Goal: Information Seeking & Learning: Find specific page/section

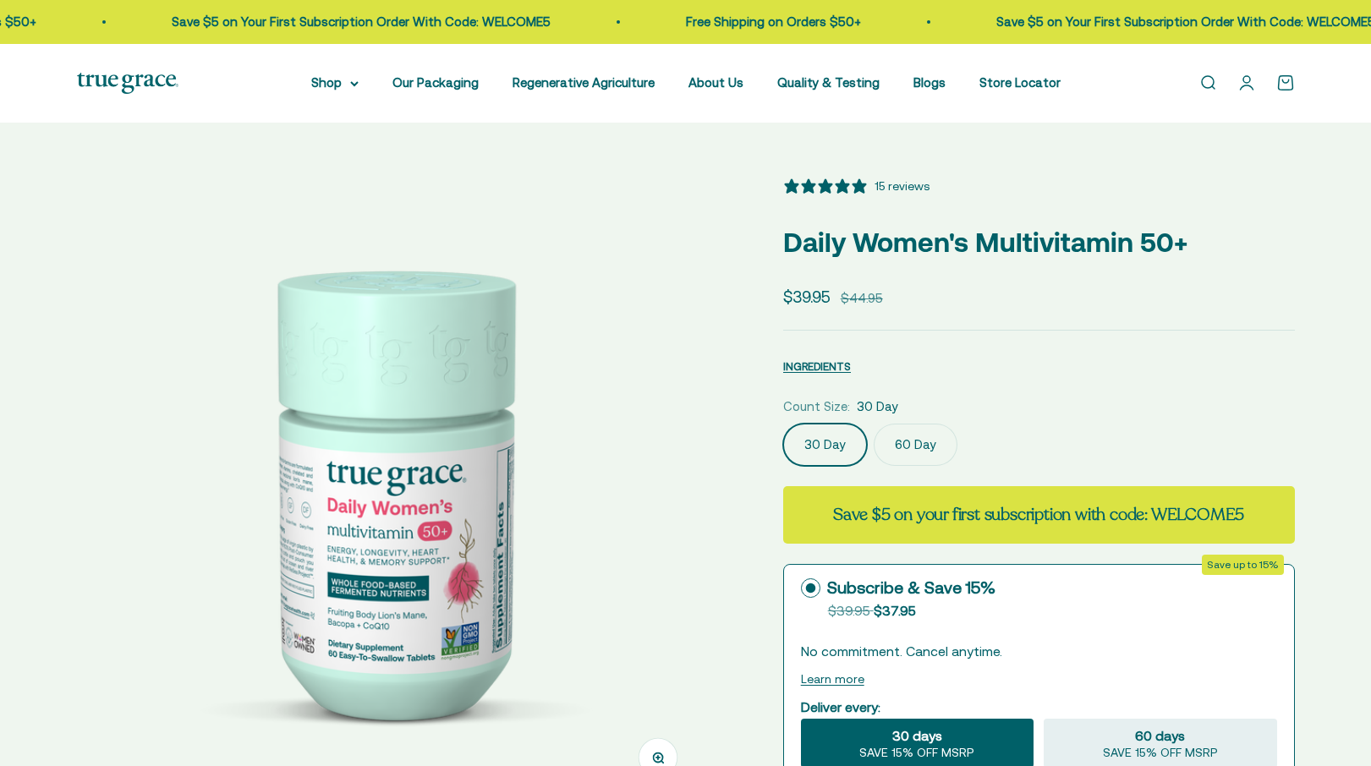
select select "3"
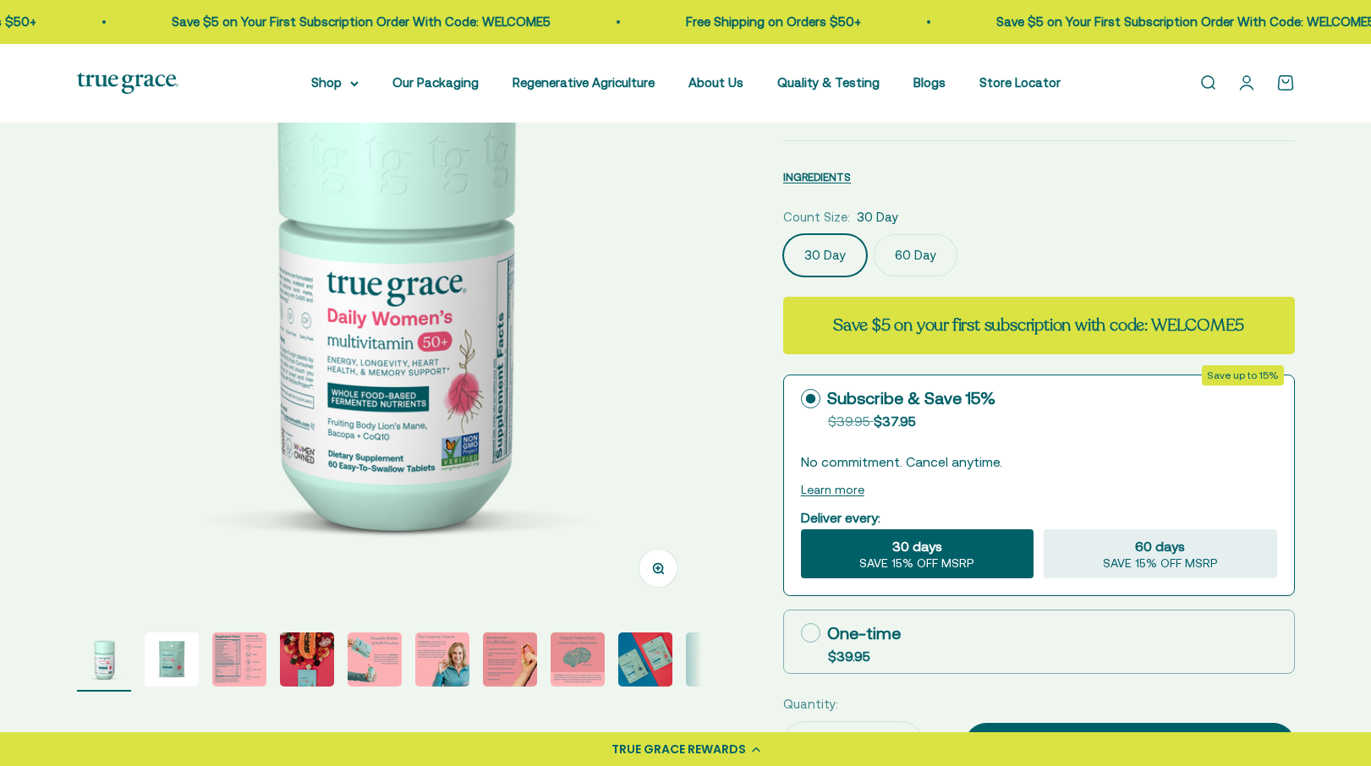
scroll to position [284, 0]
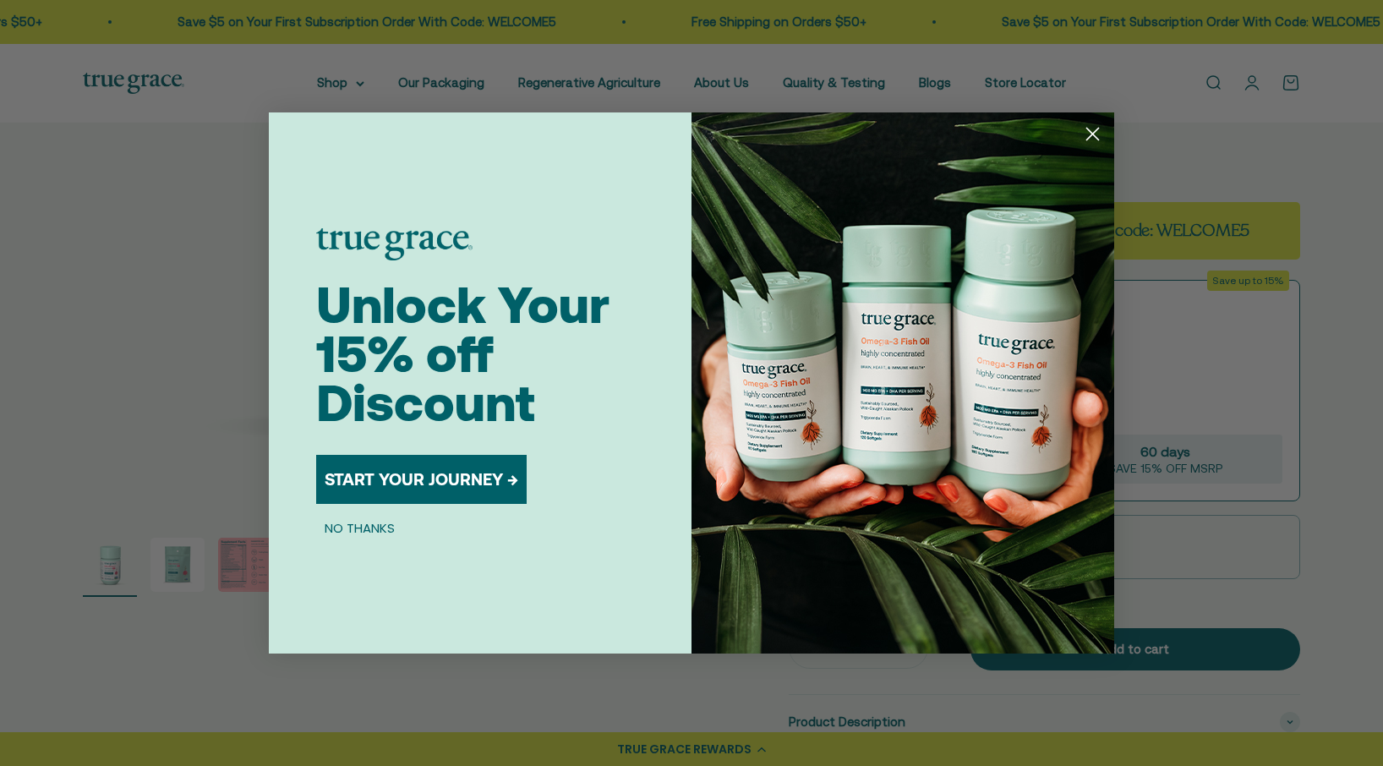
click at [1088, 132] on circle "Close dialog" at bounding box center [1093, 134] width 28 height 28
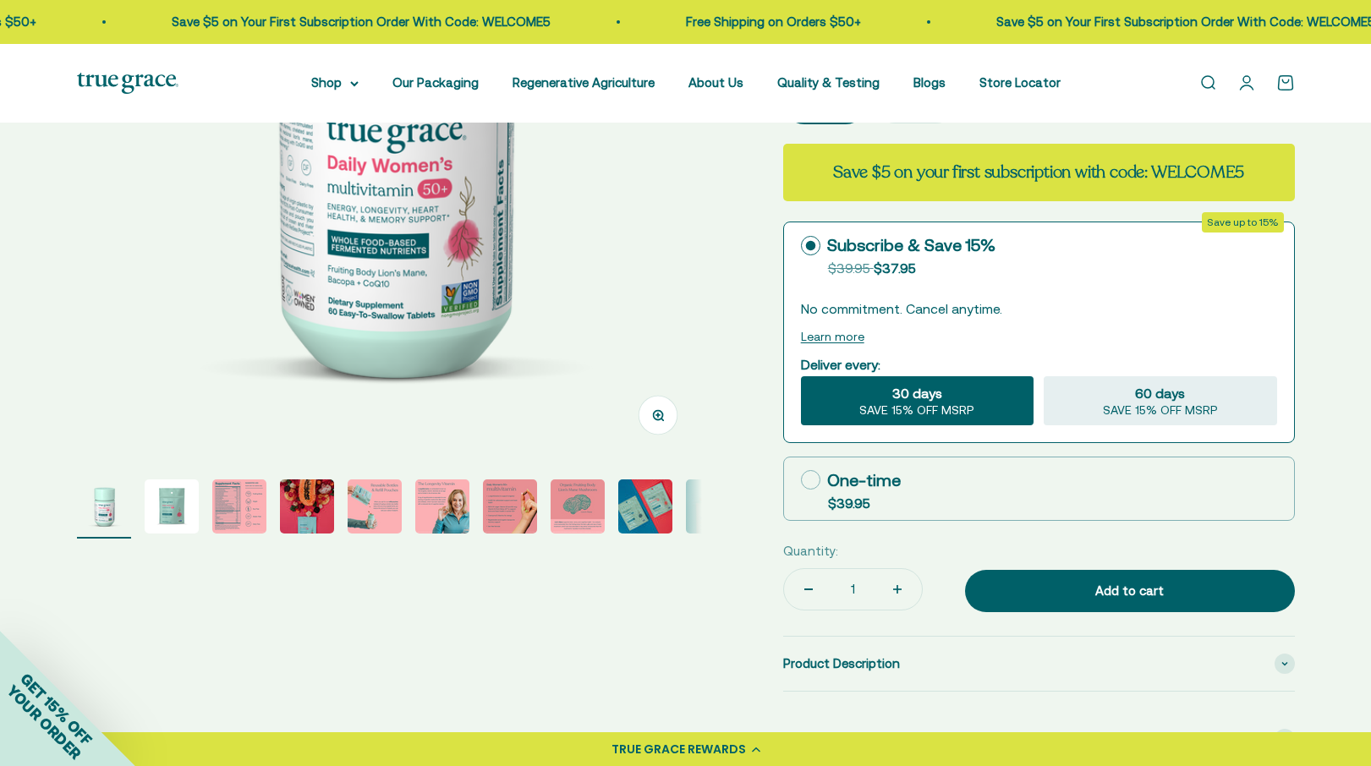
scroll to position [357, 0]
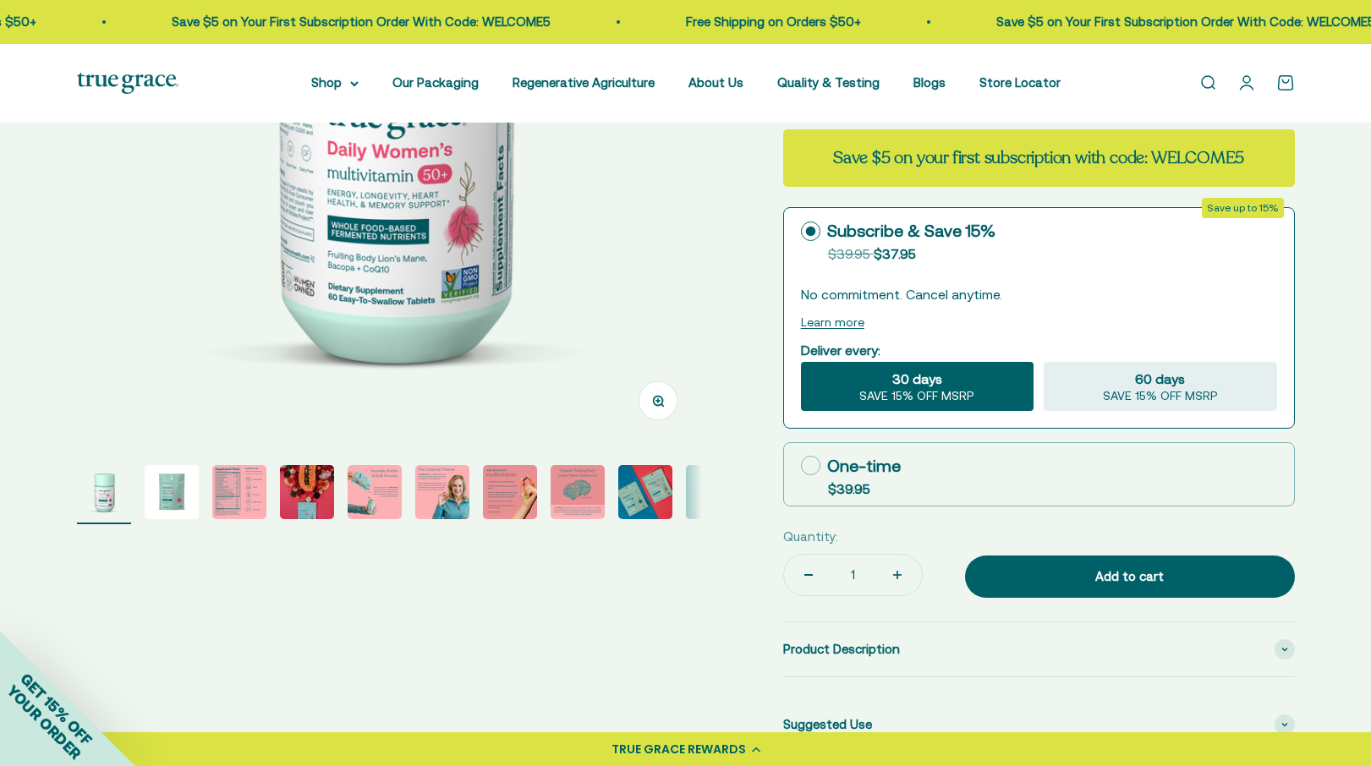
click at [229, 508] on img "Go to item 3" at bounding box center [239, 492] width 54 height 54
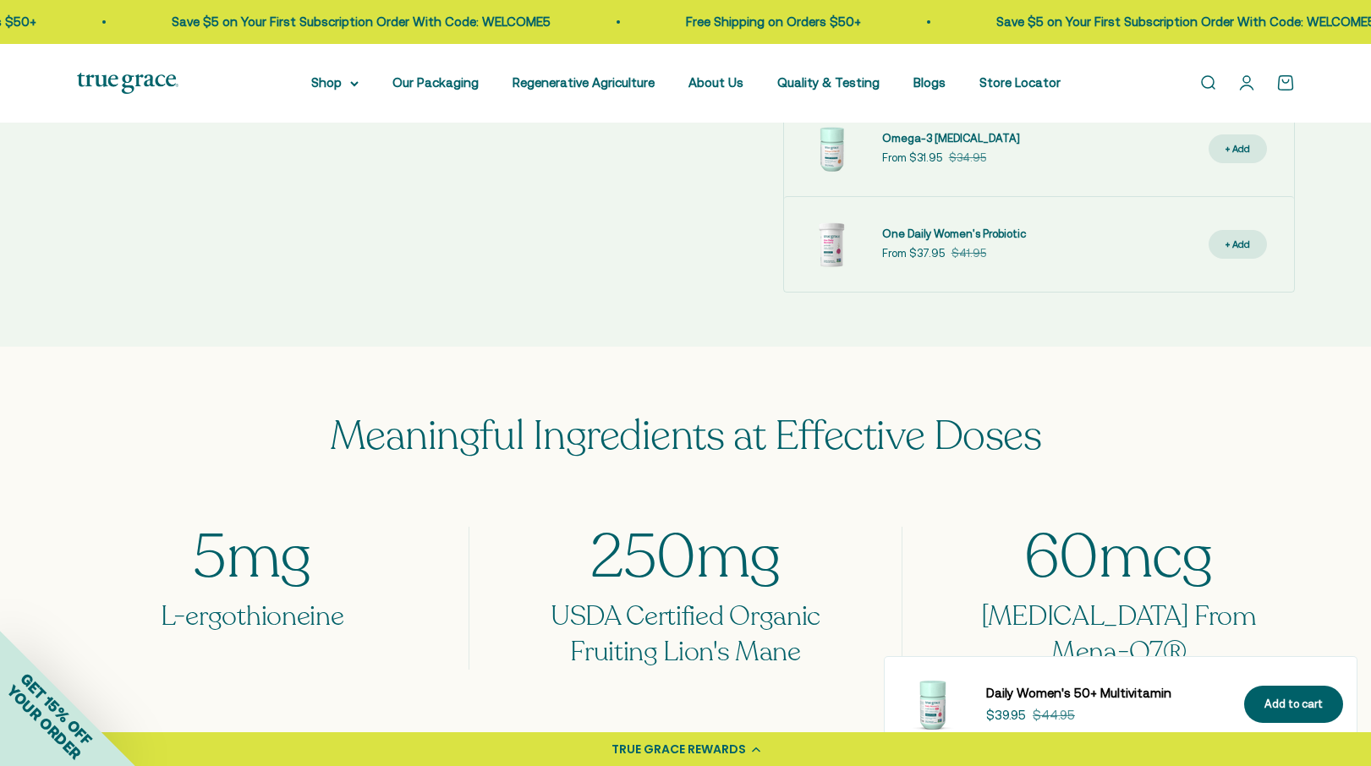
scroll to position [1005, 0]
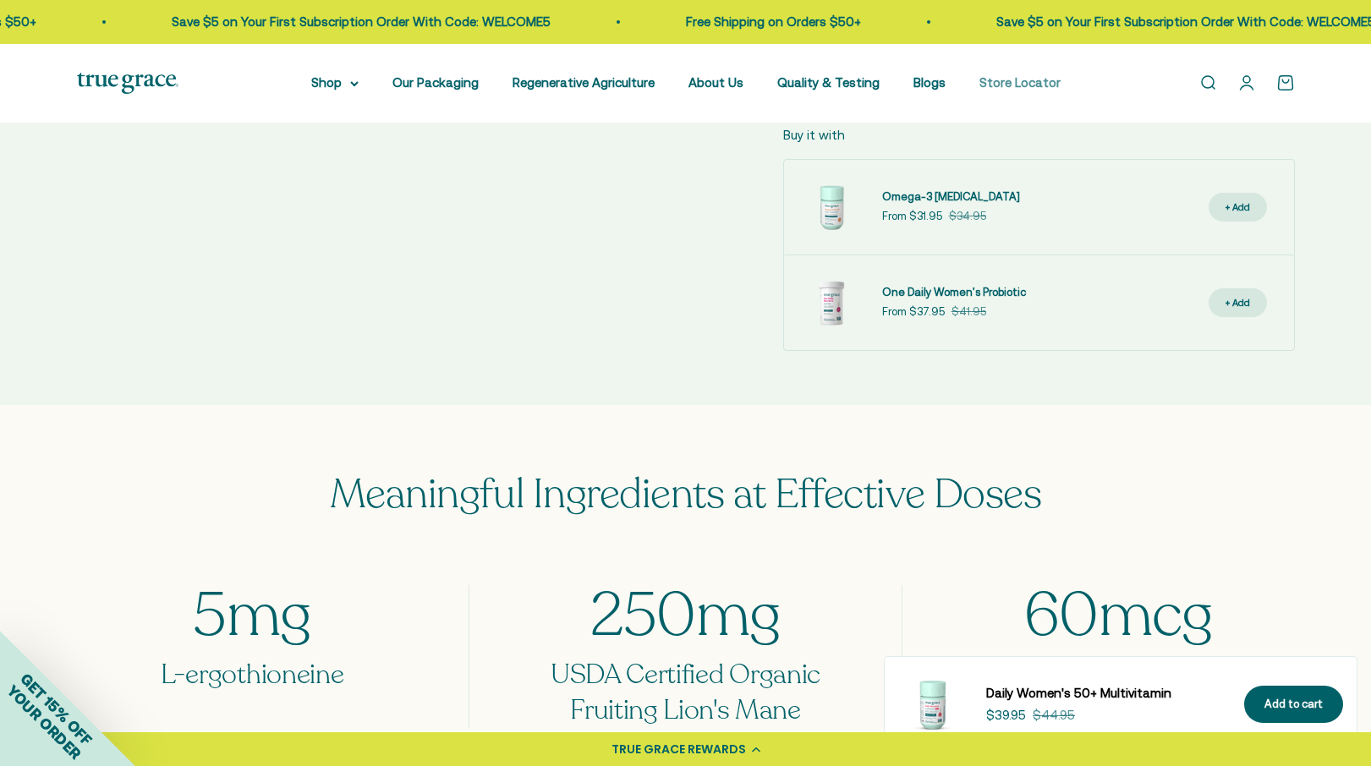
click at [1043, 79] on link "Store Locator" at bounding box center [1019, 82] width 81 height 14
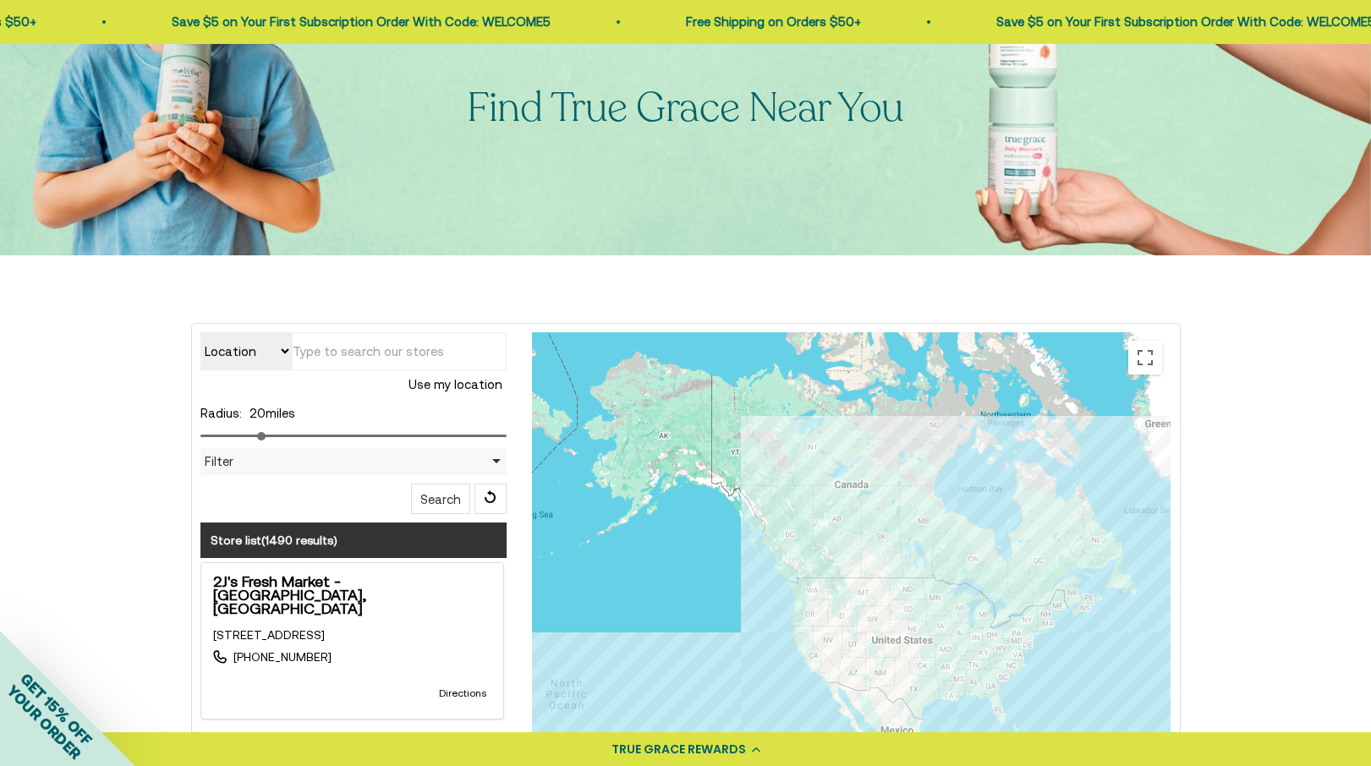
scroll to position [156, 0]
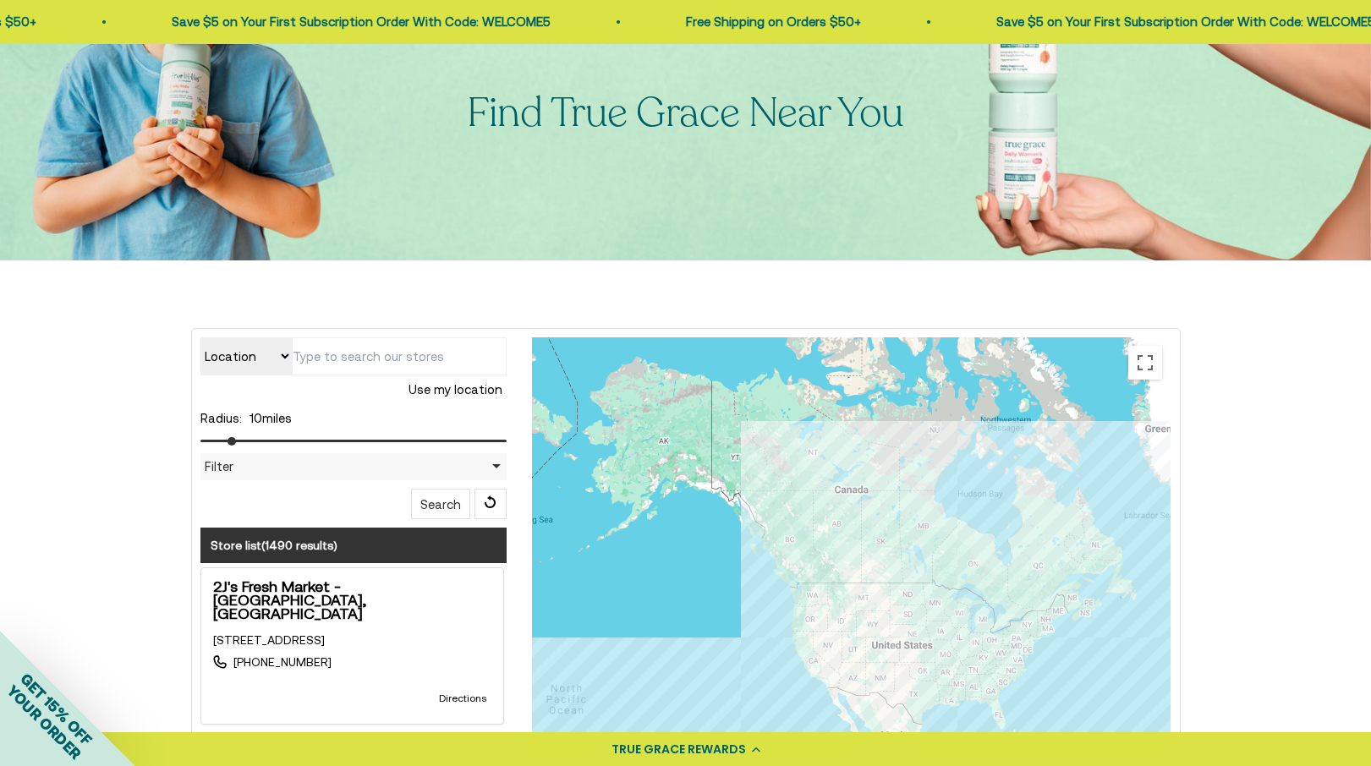
drag, startPoint x: 266, startPoint y: 437, endPoint x: 233, endPoint y: 443, distance: 33.5
type input "10"
click at [233, 442] on input "range" at bounding box center [353, 441] width 307 height 3
click at [361, 362] on input "text" at bounding box center [399, 356] width 215 height 38
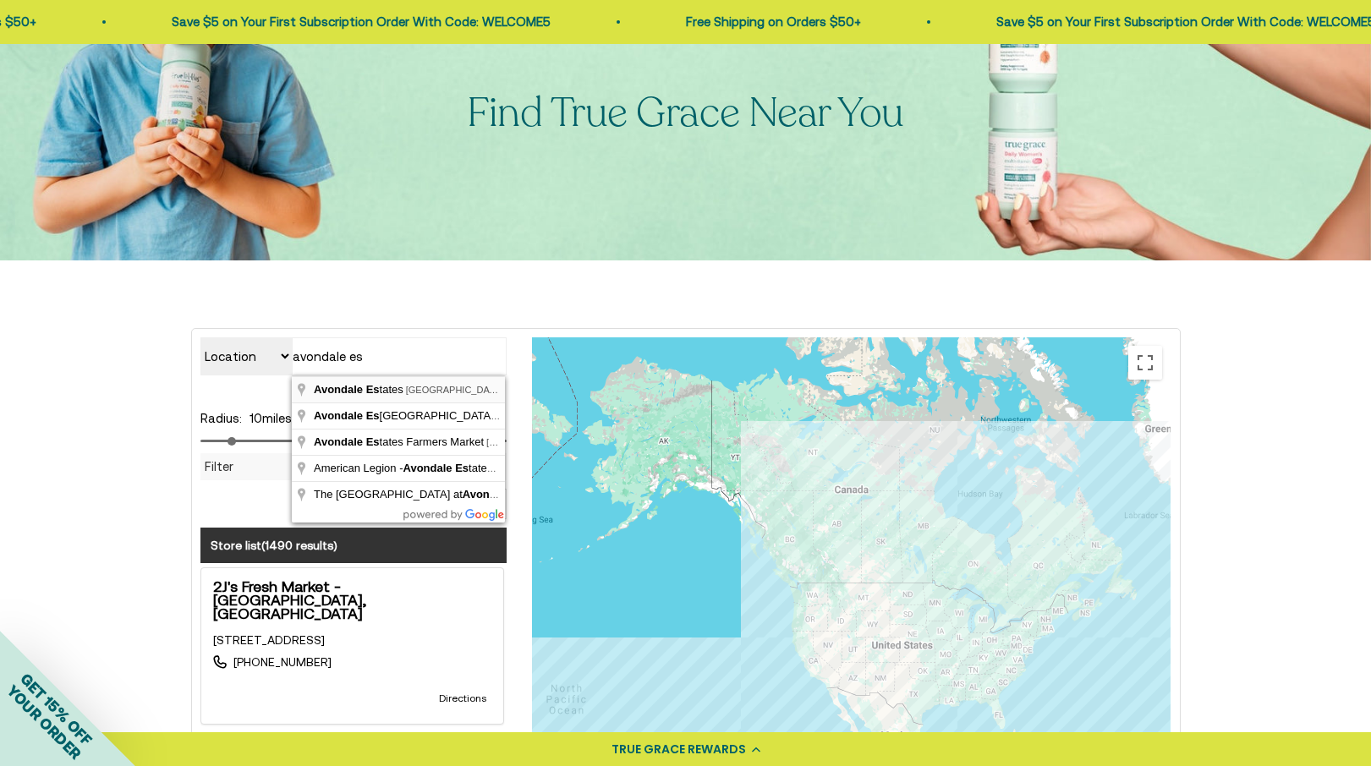
type input "Avondale Estates, [GEOGRAPHIC_DATA], [GEOGRAPHIC_DATA]"
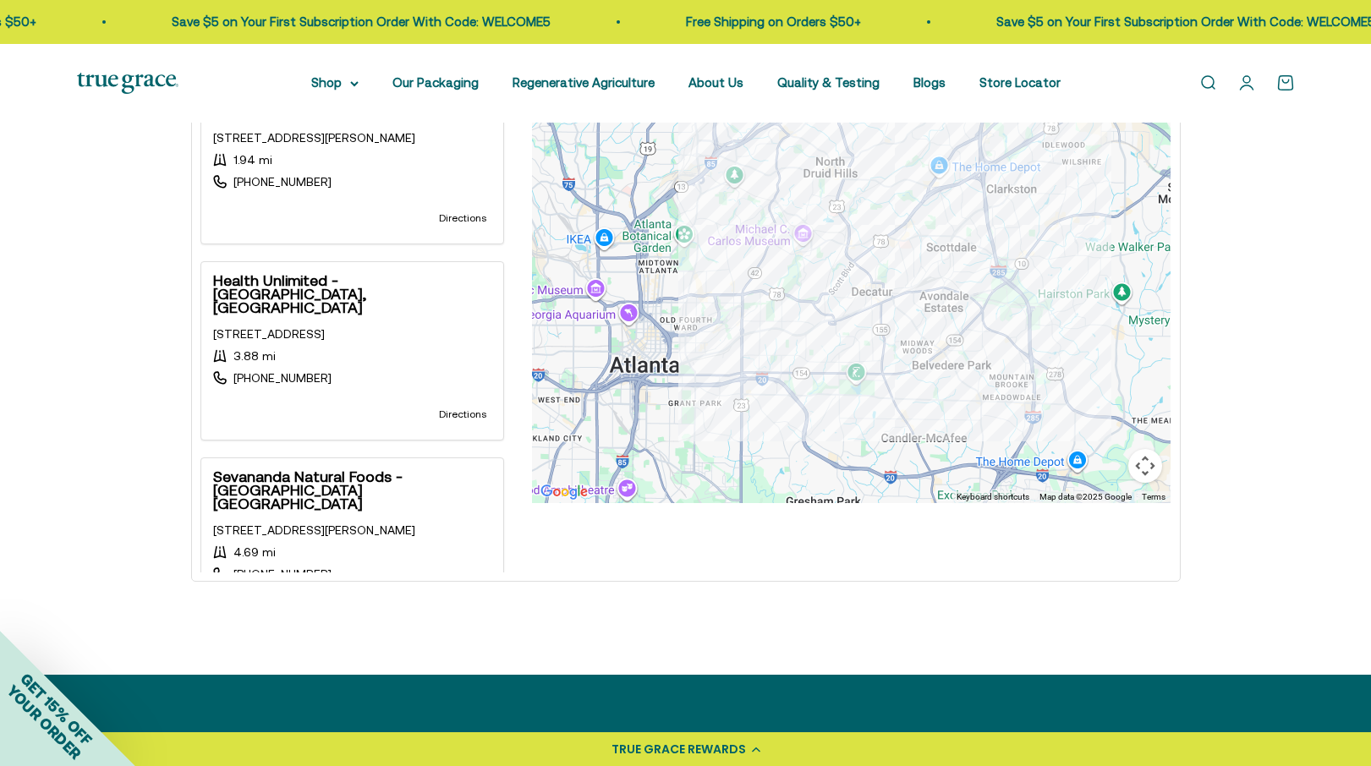
scroll to position [688, 0]
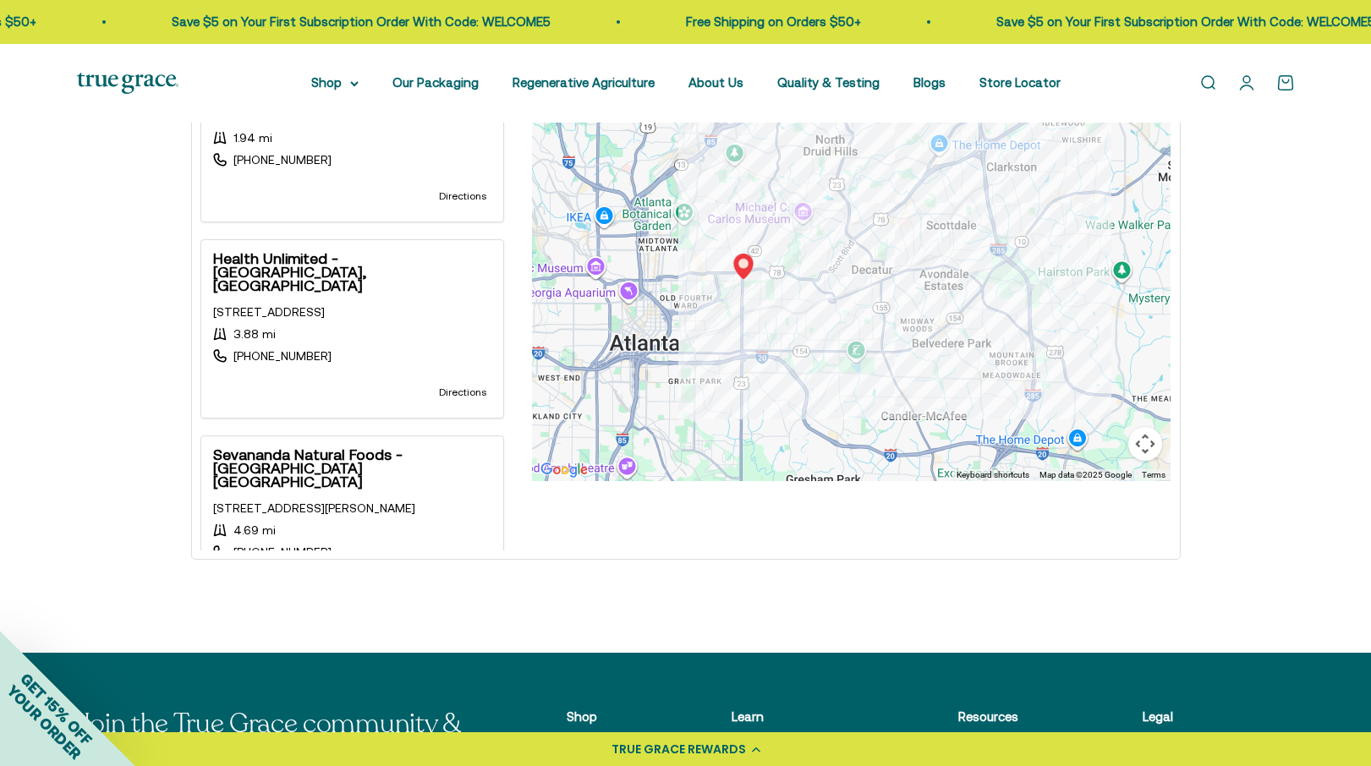
click at [443, 596] on div "Location Store name [GEOGRAPHIC_DATA], [GEOGRAPHIC_DATA], [GEOGRAPHIC_DATA] Use…" at bounding box center [685, 190] width 1371 height 925
click at [427, 520] on div "Sevananda Natural Foods - [GEOGRAPHIC_DATA] [GEOGRAPHIC_DATA] [STREET_ADDRESS][…" at bounding box center [352, 525] width 278 height 154
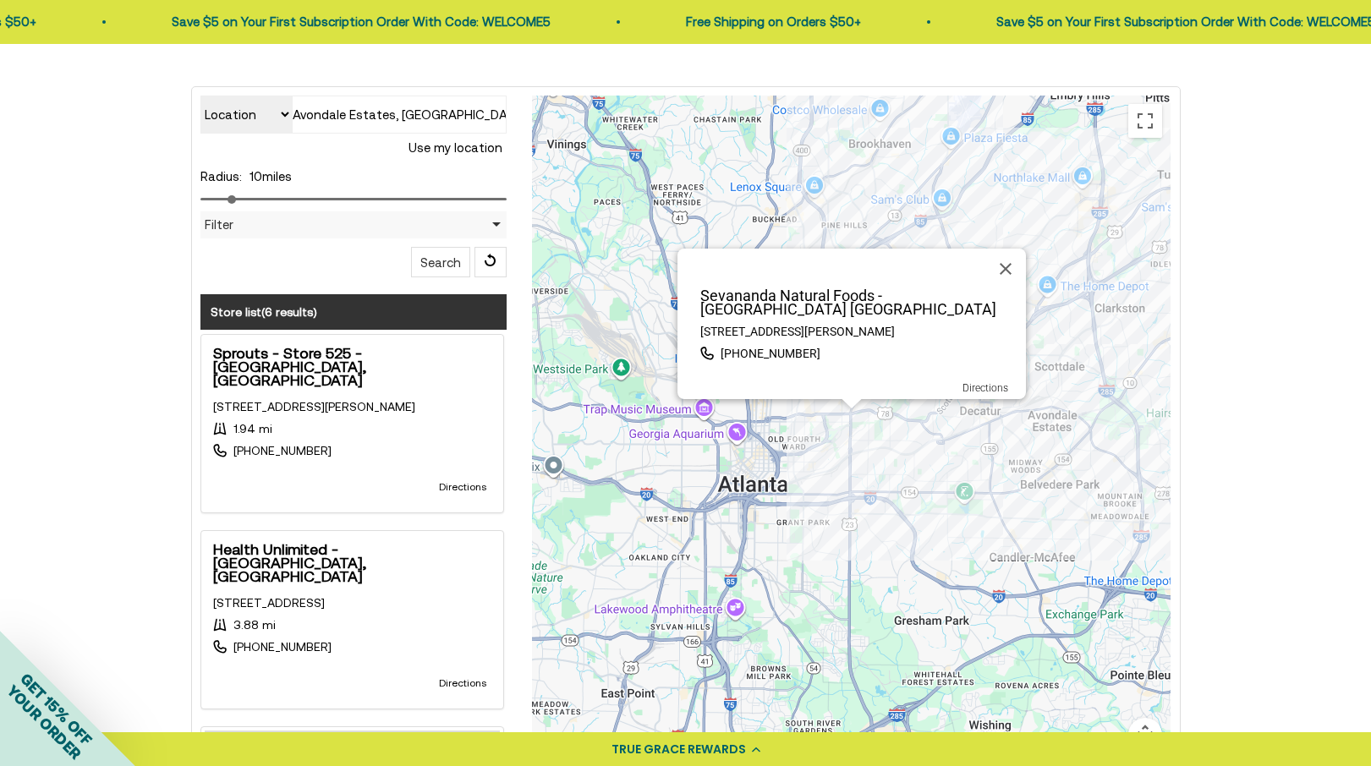
scroll to position [400, 0]
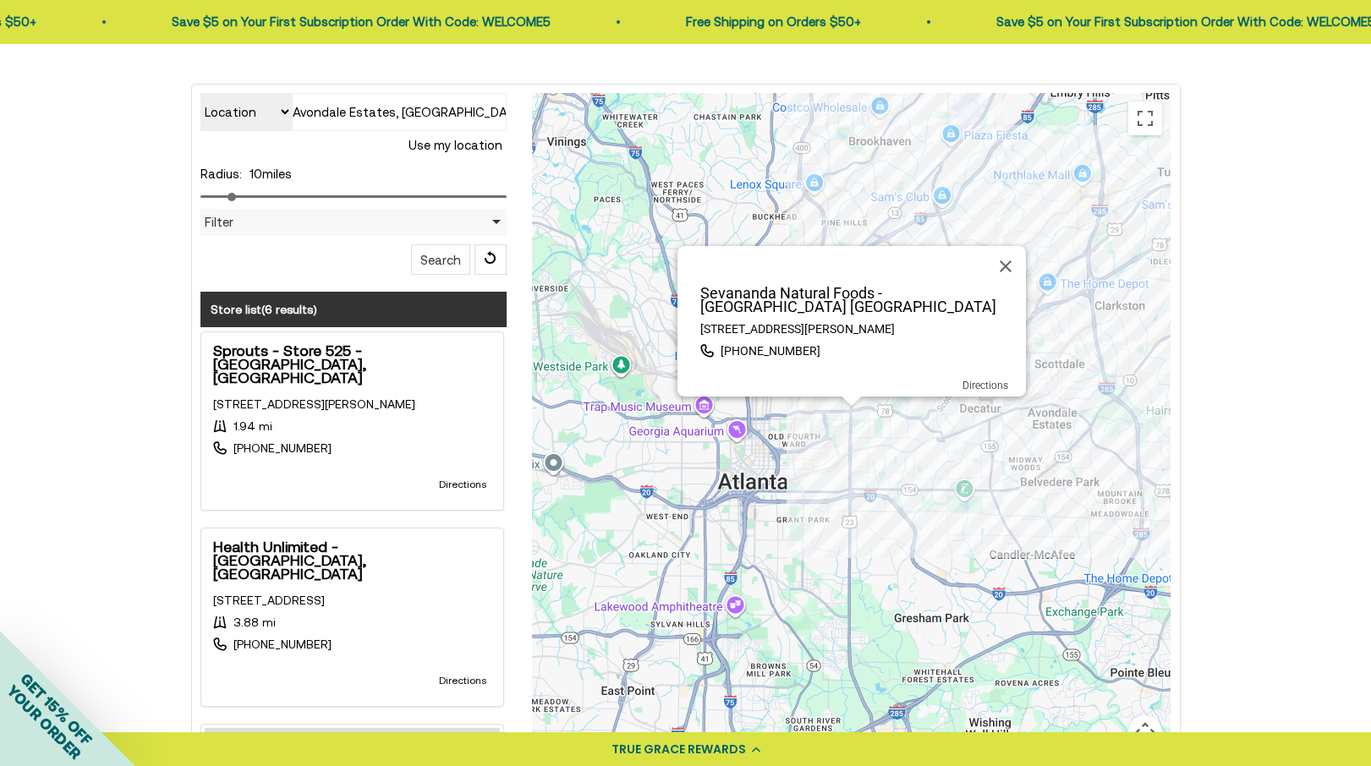
click at [308, 305] on span "results" at bounding box center [294, 310] width 37 height 14
click at [896, 473] on div "Sevananda Natural Foods - [GEOGRAPHIC_DATA] [GEOGRAPHIC_DATA] [STREET_ADDRESS][…" at bounding box center [851, 431] width 638 height 676
click at [1114, 178] on div "Sevananda Natural Foods - [GEOGRAPHIC_DATA] [GEOGRAPHIC_DATA] [STREET_ADDRESS][…" at bounding box center [851, 431] width 638 height 676
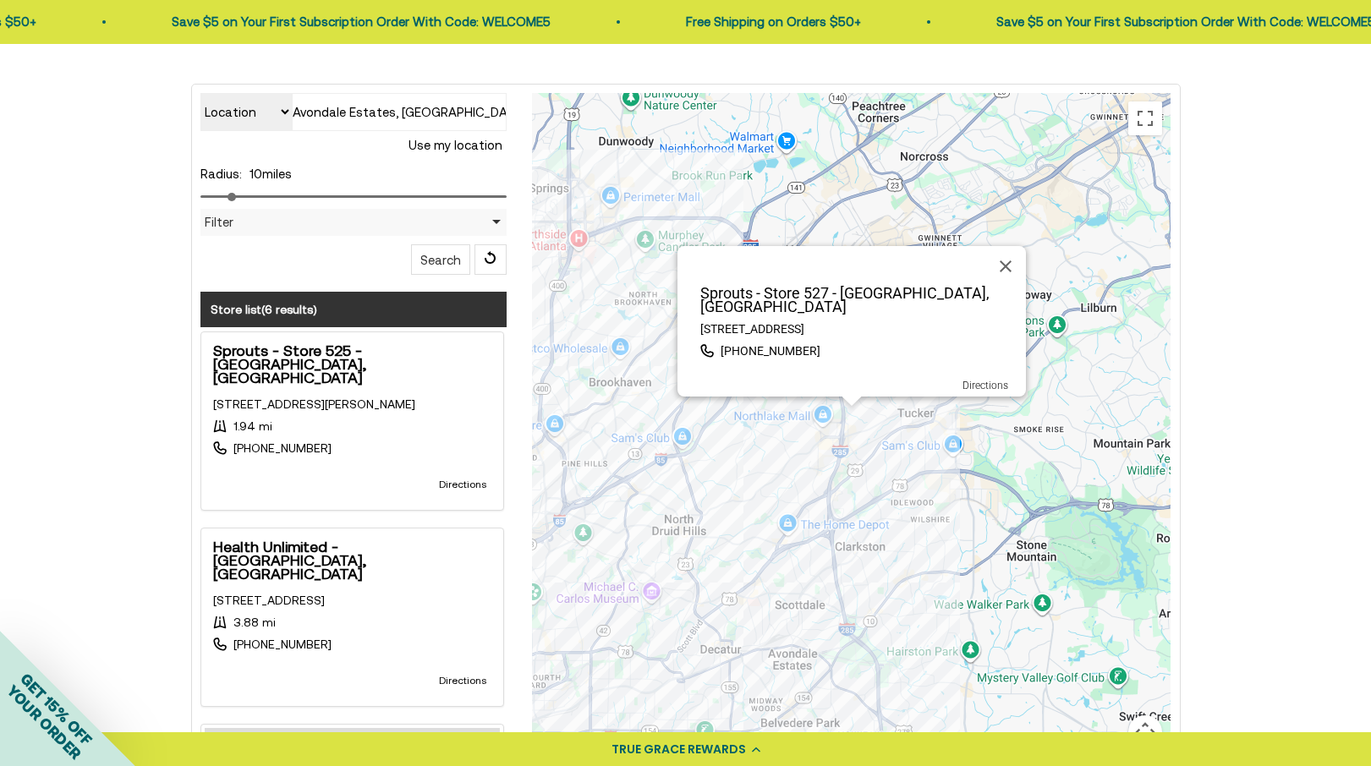
click at [853, 416] on div "Sprouts - Store 527 - [GEOGRAPHIC_DATA][STREET_ADDRESS] [PHONE_NUMBER] Directio…" at bounding box center [851, 431] width 638 height 676
click at [746, 584] on div "Sprouts - Store 527 - [GEOGRAPHIC_DATA][STREET_ADDRESS] [PHONE_NUMBER] Directio…" at bounding box center [851, 431] width 638 height 676
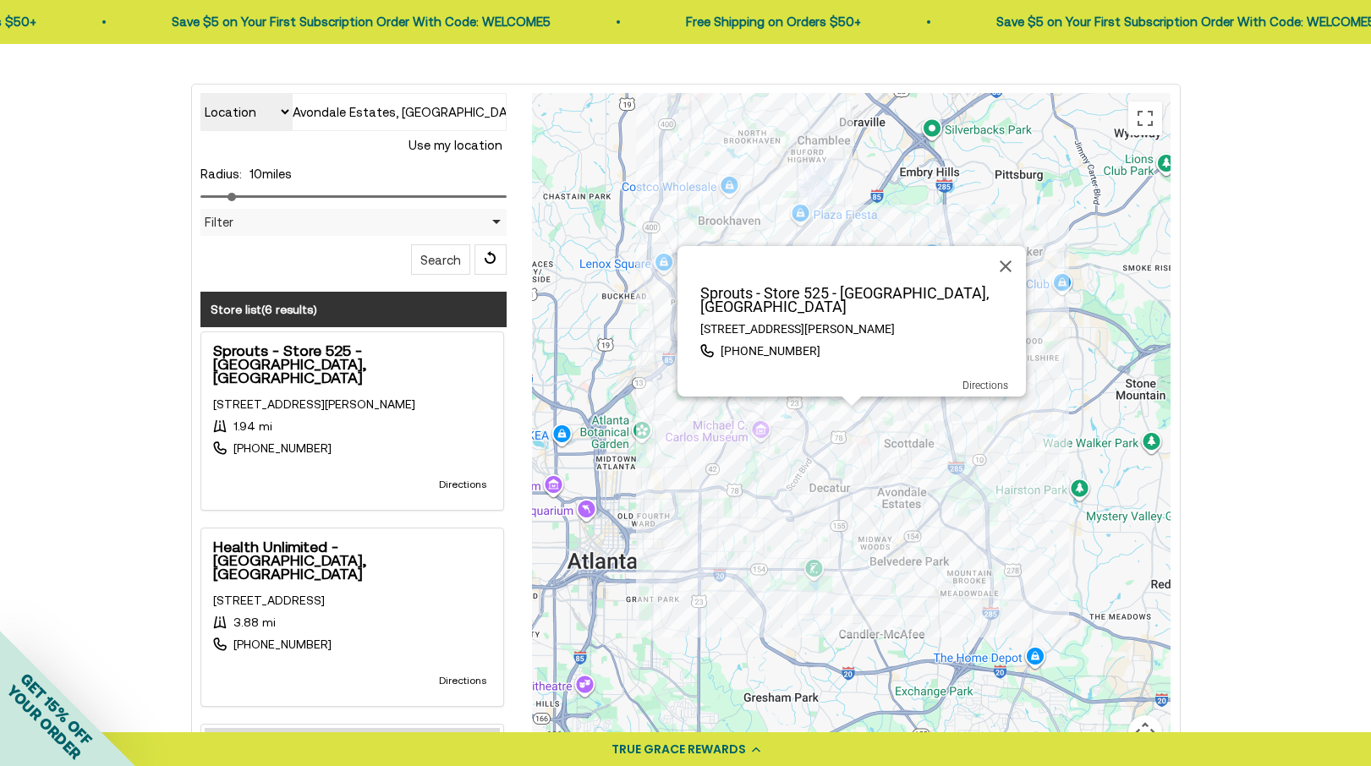
click at [732, 204] on div "Sprouts - Store [STREET_ADDRESS][PERSON_NAME] [PHONE_NUMBER] Directions" at bounding box center [851, 431] width 638 height 676
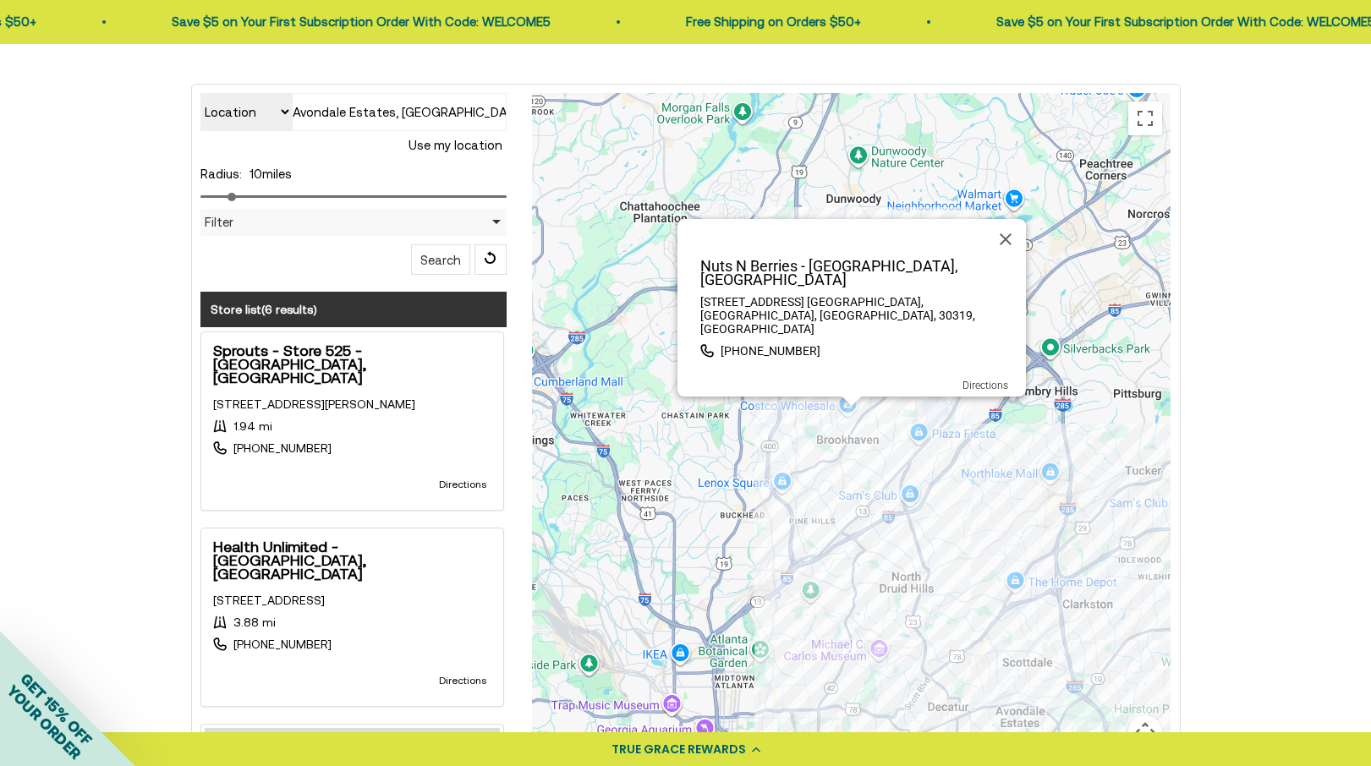
click at [779, 596] on div "Nuts N Berries - [GEOGRAPHIC_DATA][STREET_ADDRESS] [GEOGRAPHIC_DATA], [GEOGRAPH…" at bounding box center [851, 431] width 638 height 676
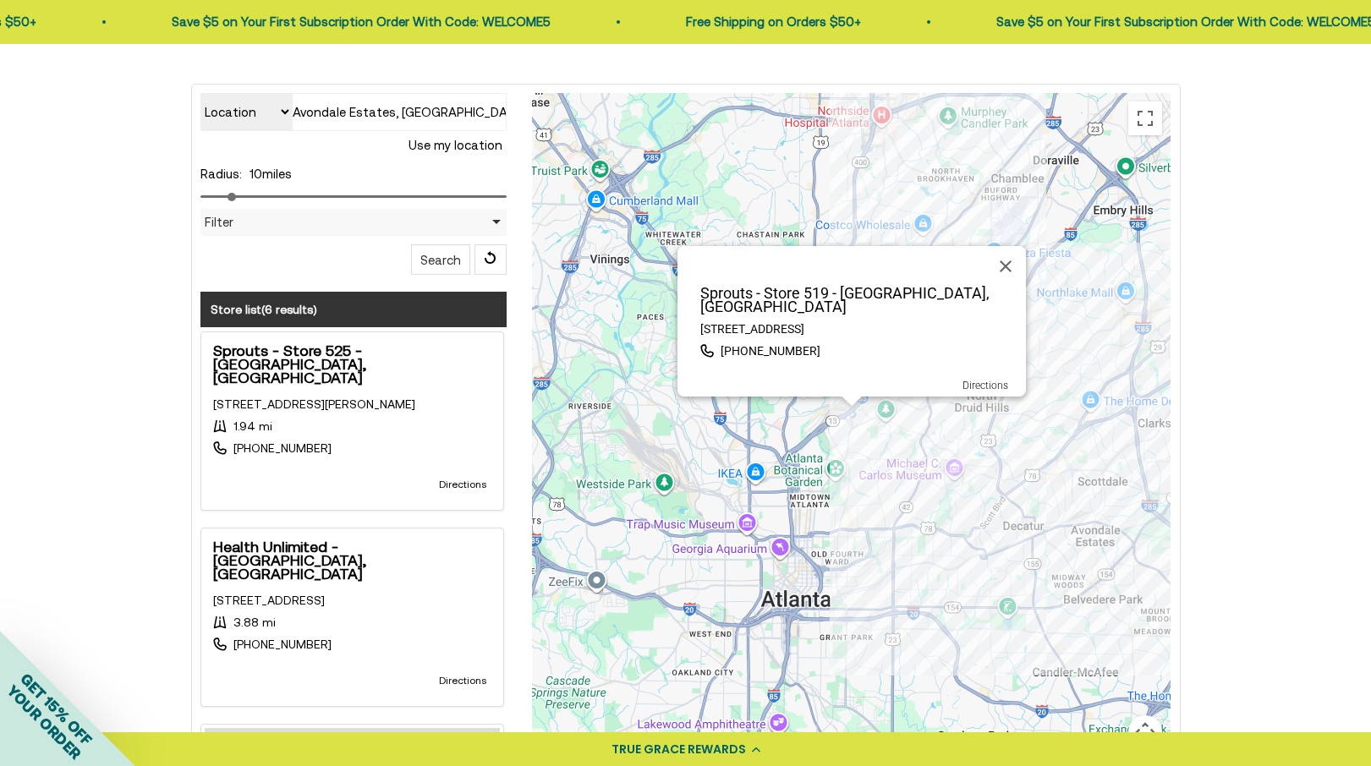
click at [895, 542] on div "Sprouts - Store 519 - [GEOGRAPHIC_DATA], [GEOGRAPHIC_DATA] [STREET_ADDRESS] [PH…" at bounding box center [851, 431] width 638 height 676
